Goal: Find specific page/section: Find specific page/section

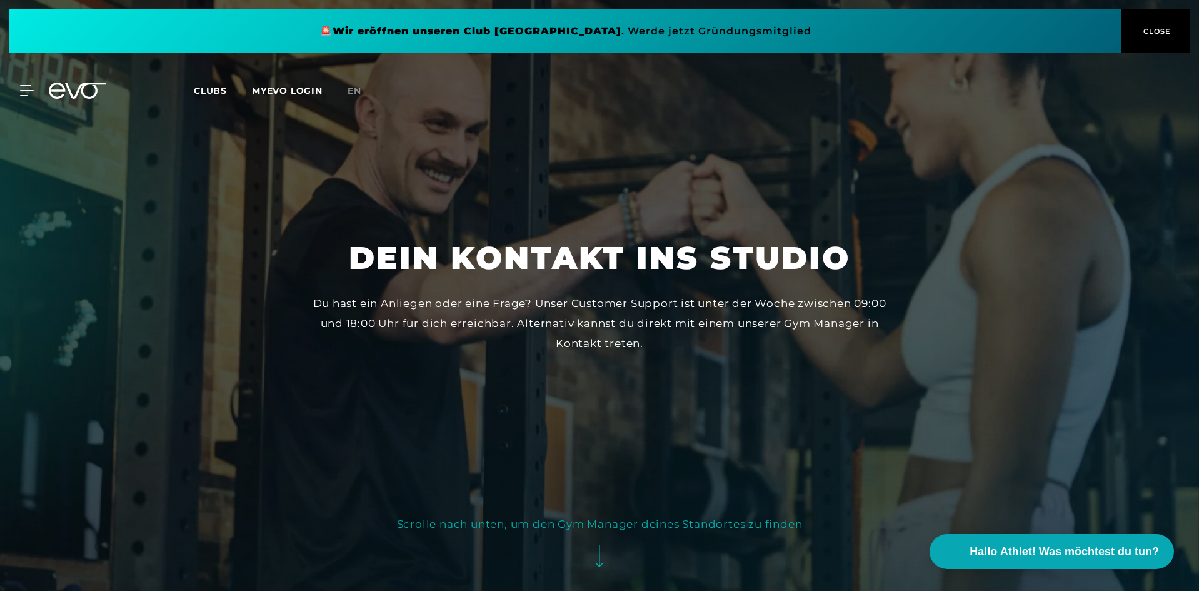
click at [215, 91] on span "Clubs" at bounding box center [210, 90] width 33 height 11
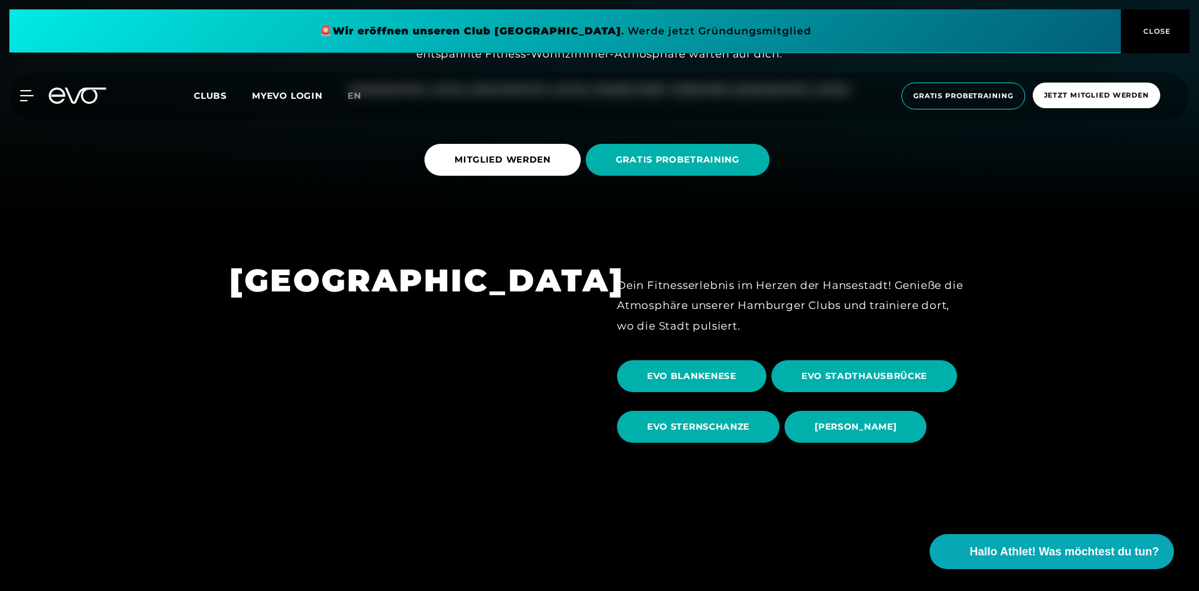
scroll to position [375, 0]
click at [855, 425] on span "[PERSON_NAME]" at bounding box center [856, 426] width 82 height 13
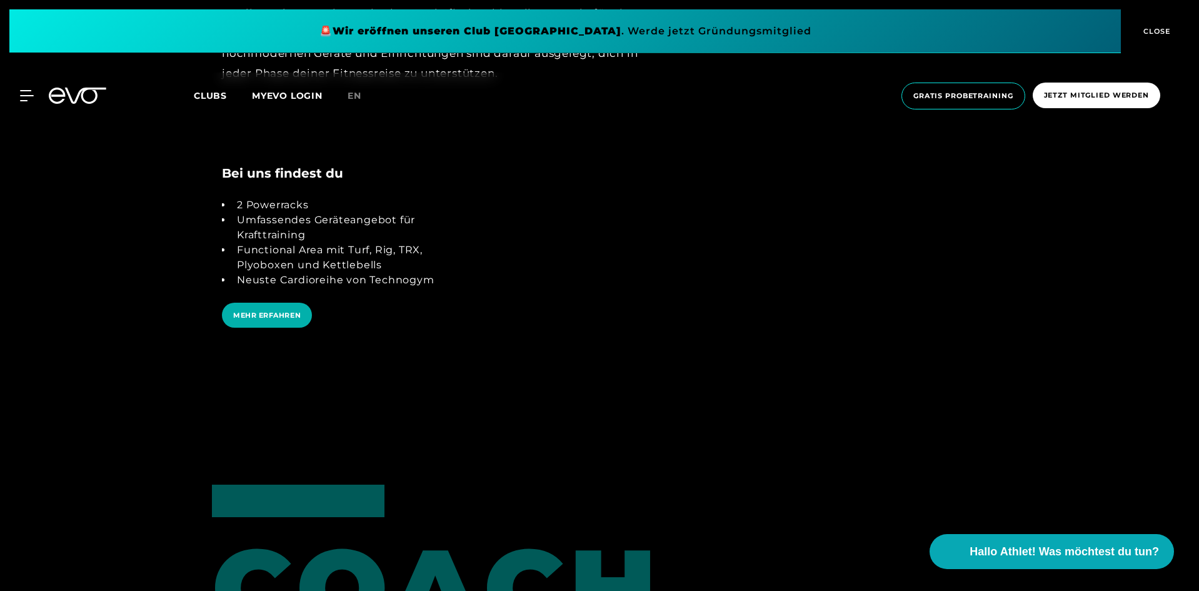
scroll to position [2626, 0]
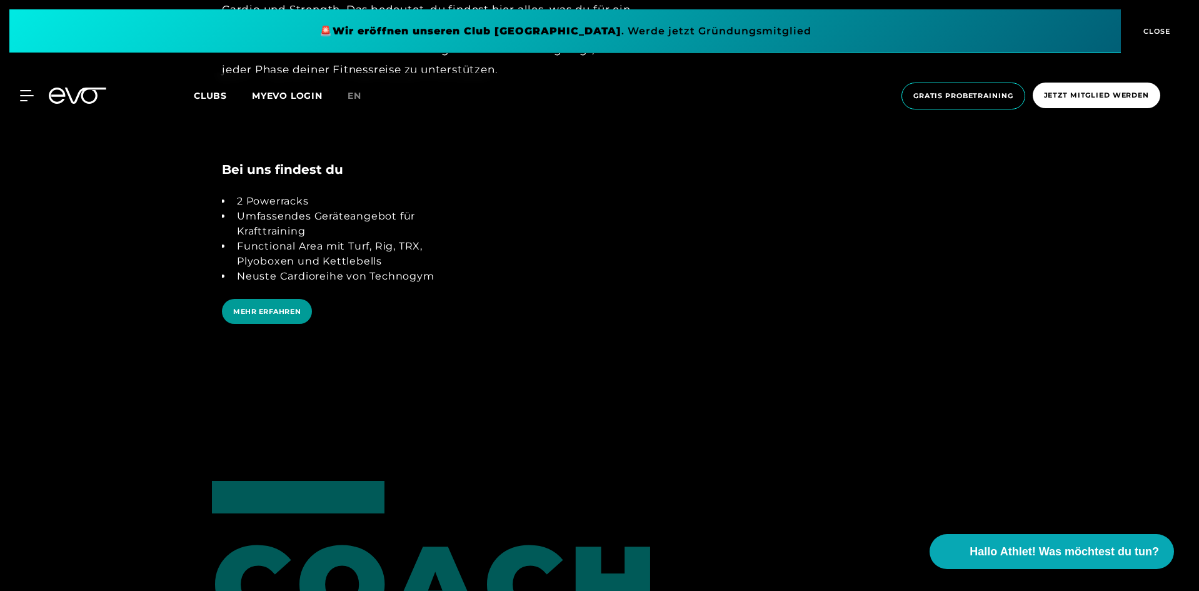
click at [293, 299] on span "MEHR ERFAHREN" at bounding box center [267, 312] width 90 height 26
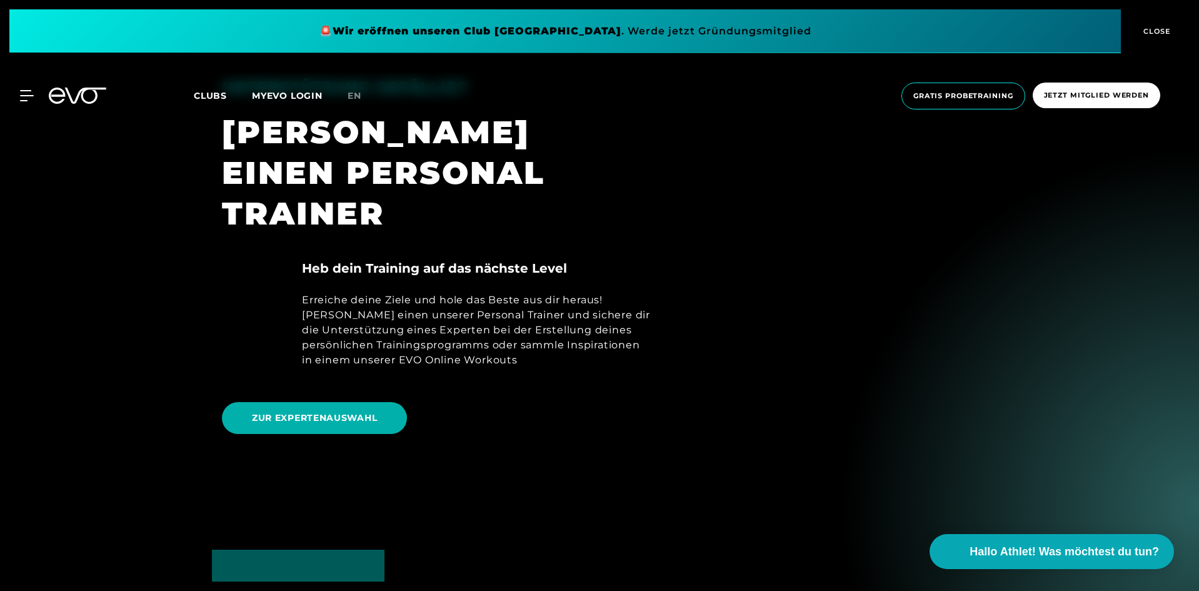
scroll to position [625, 0]
